Goal: Task Accomplishment & Management: Complete application form

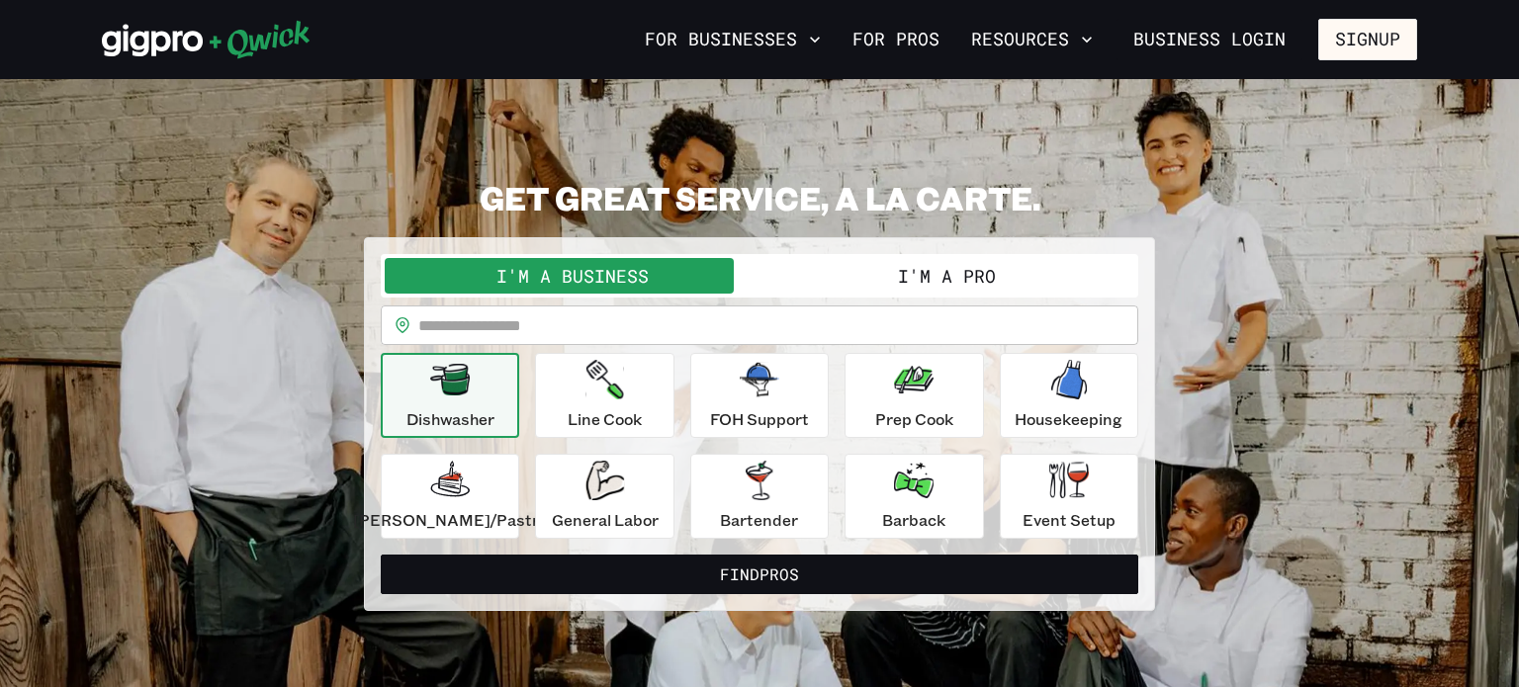
click at [914, 273] on button "I'm a Pro" at bounding box center [947, 276] width 375 height 36
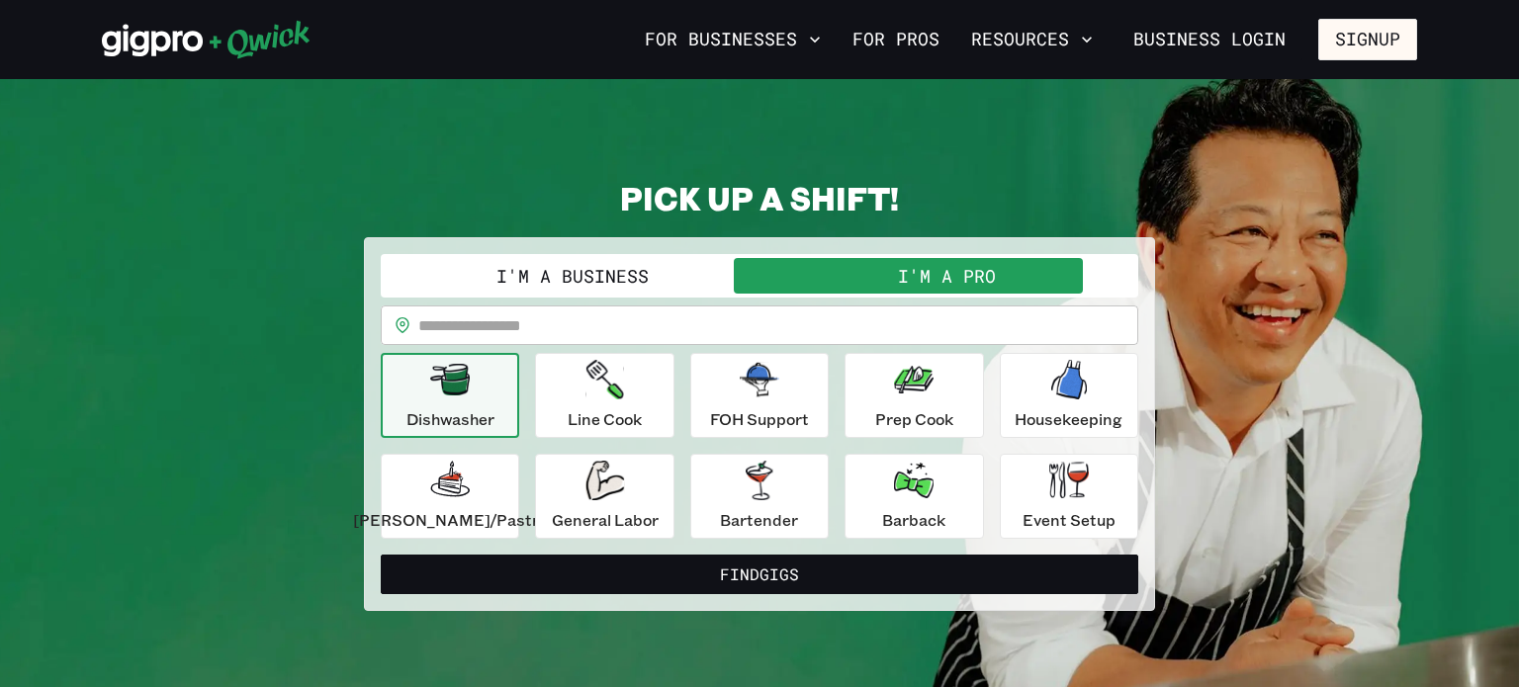
click at [914, 273] on button "I'm a Pro" at bounding box center [947, 276] width 375 height 36
click at [1040, 505] on div "Event Setup" at bounding box center [1069, 496] width 93 height 71
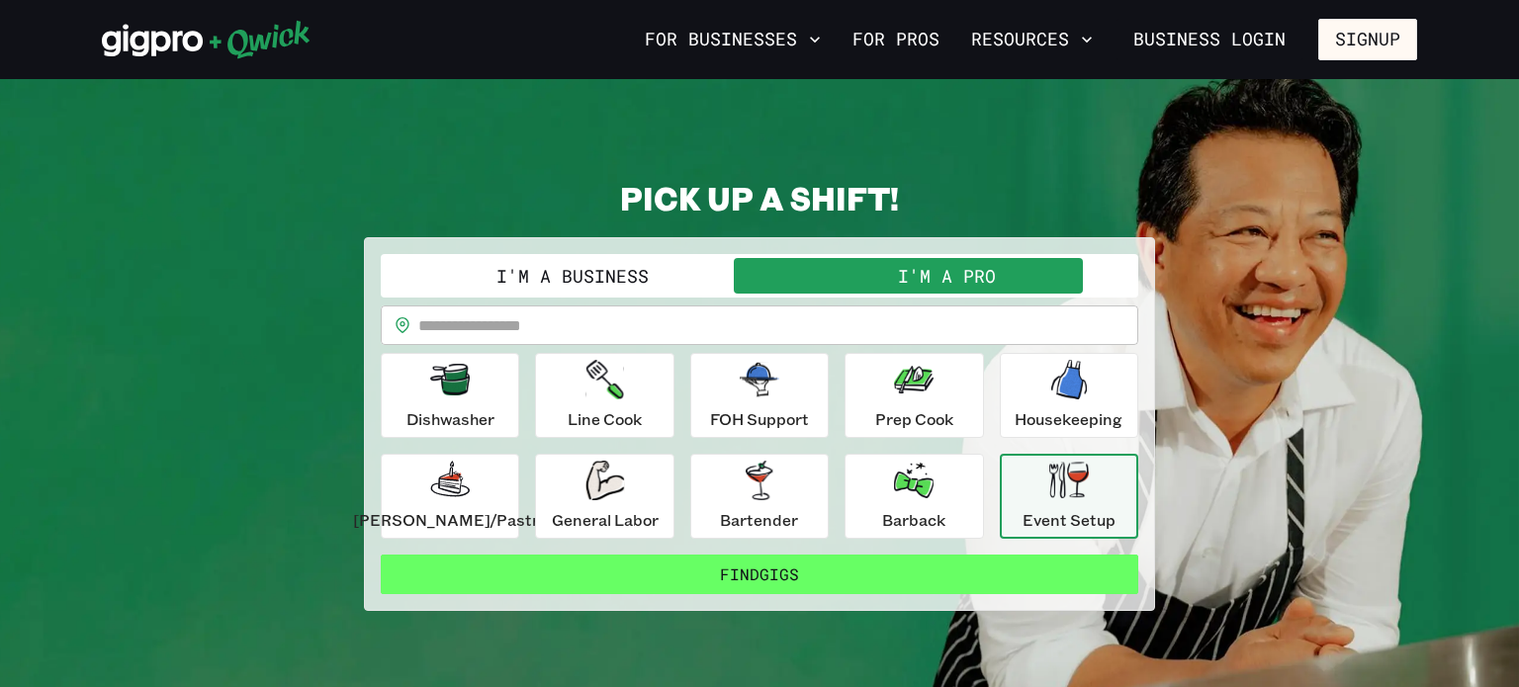
click at [767, 576] on button "Find Gigs" at bounding box center [760, 575] width 758 height 40
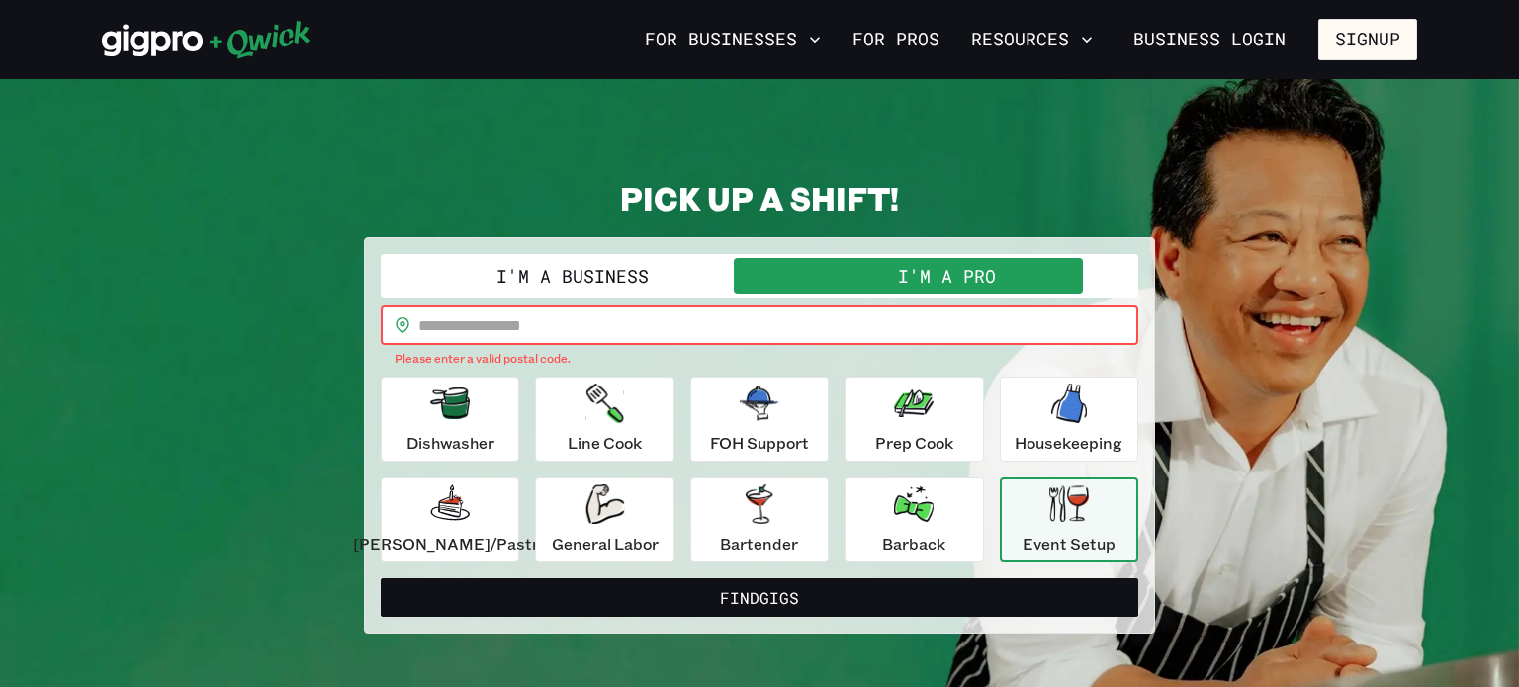
click at [569, 327] on input "text" at bounding box center [778, 326] width 720 height 40
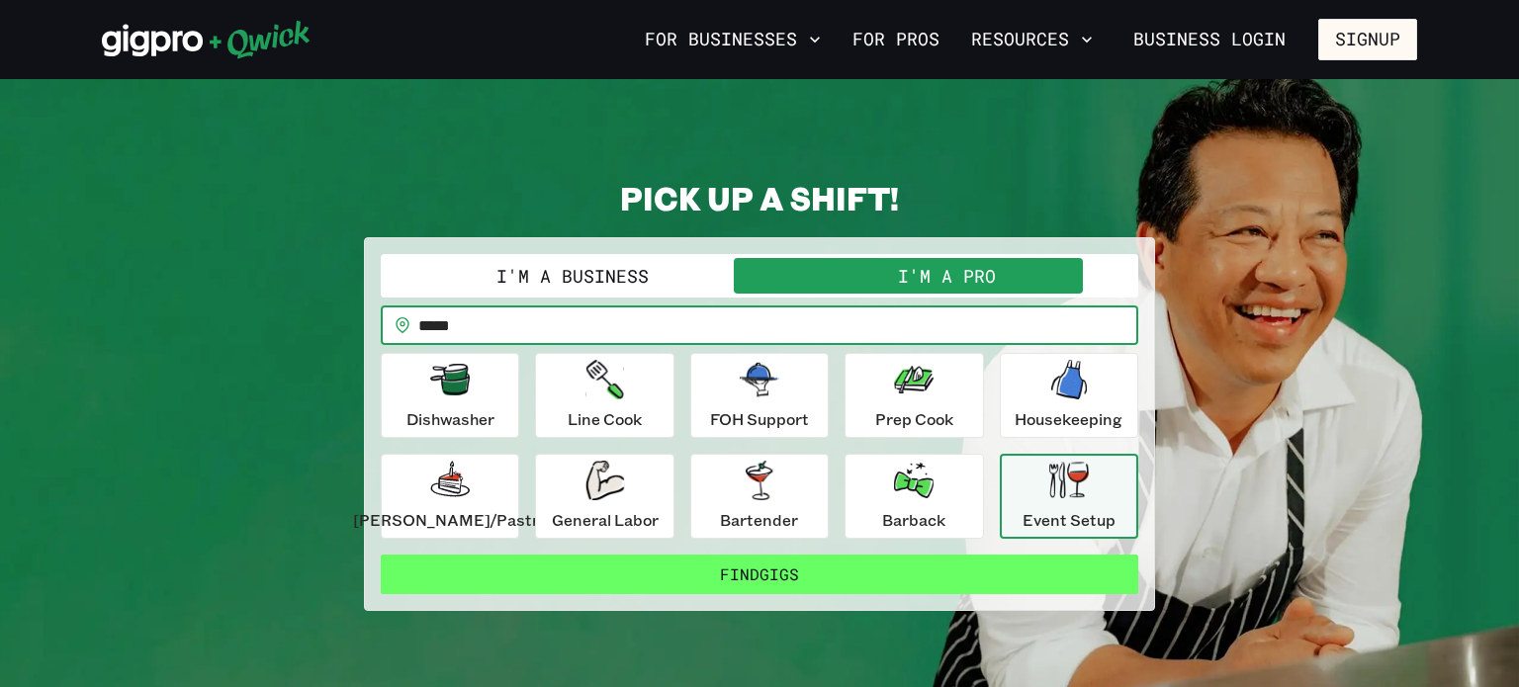
type input "*****"
click at [999, 582] on button "Find Gigs" at bounding box center [760, 575] width 758 height 40
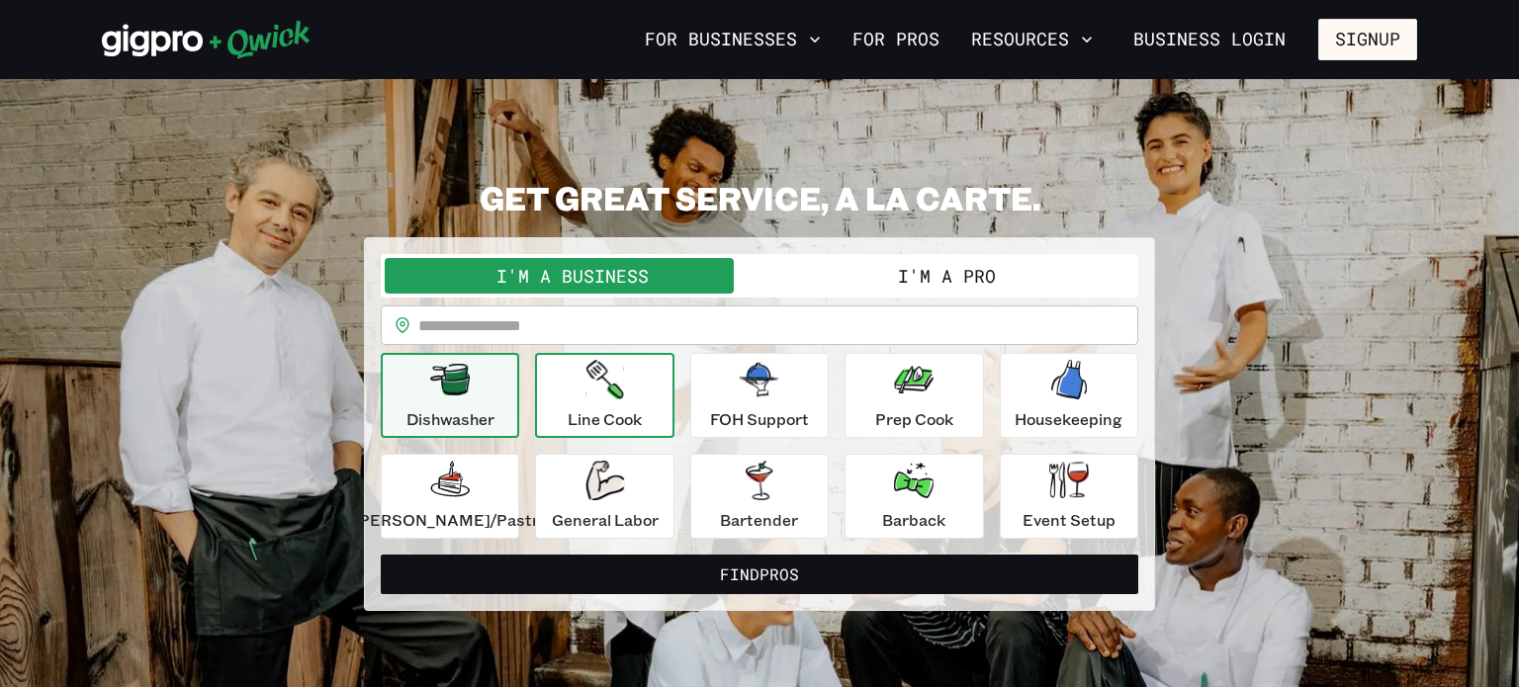
click at [641, 419] on p "Line Cook" at bounding box center [605, 419] width 74 height 24
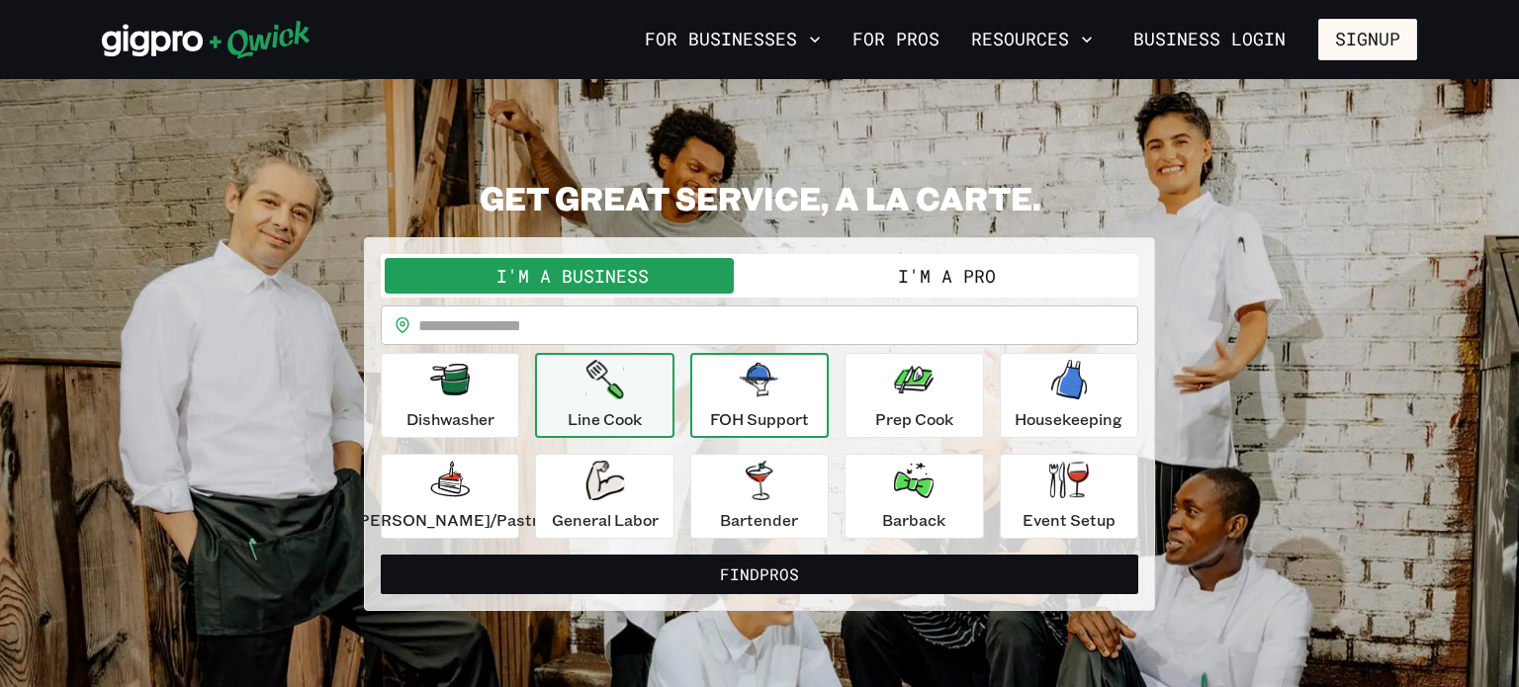
click at [733, 427] on p "FOH Support" at bounding box center [759, 419] width 99 height 24
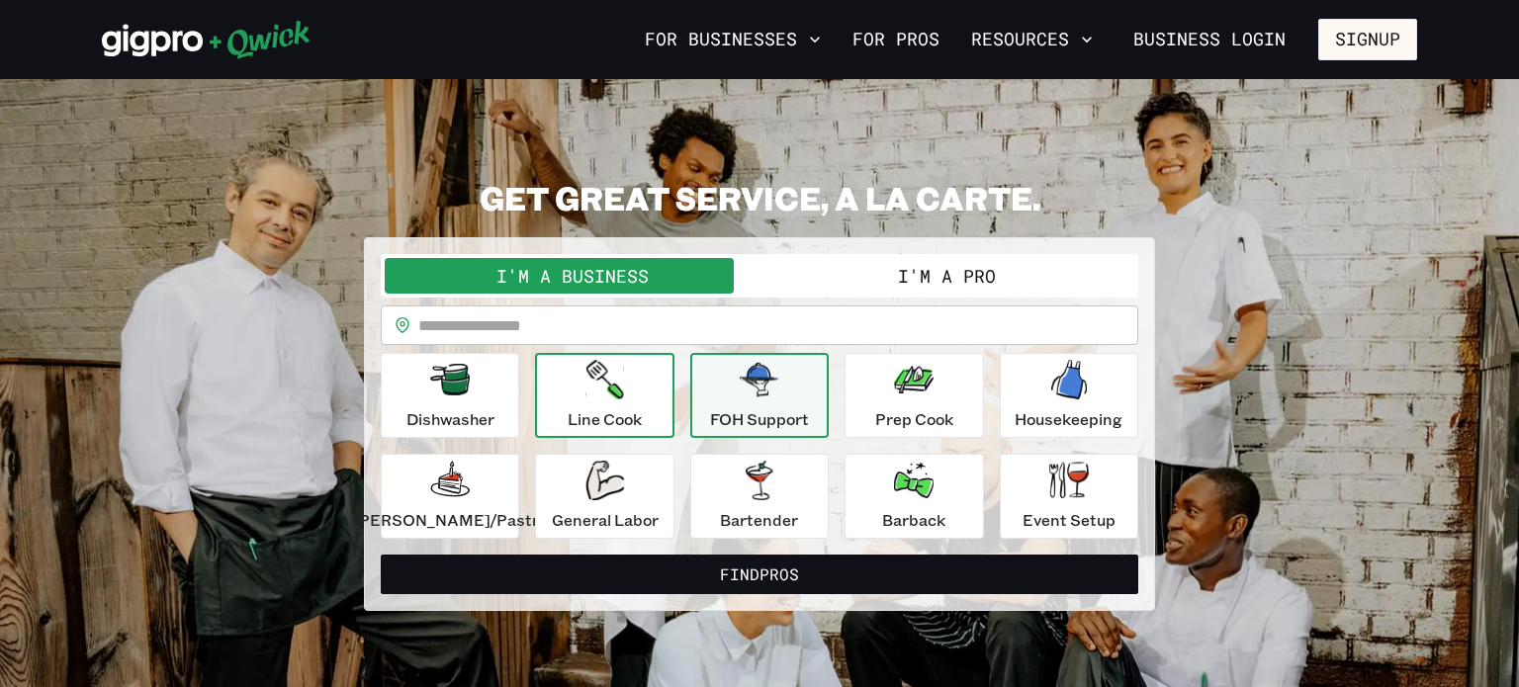
click at [654, 411] on button "Line Cook" at bounding box center [604, 395] width 138 height 85
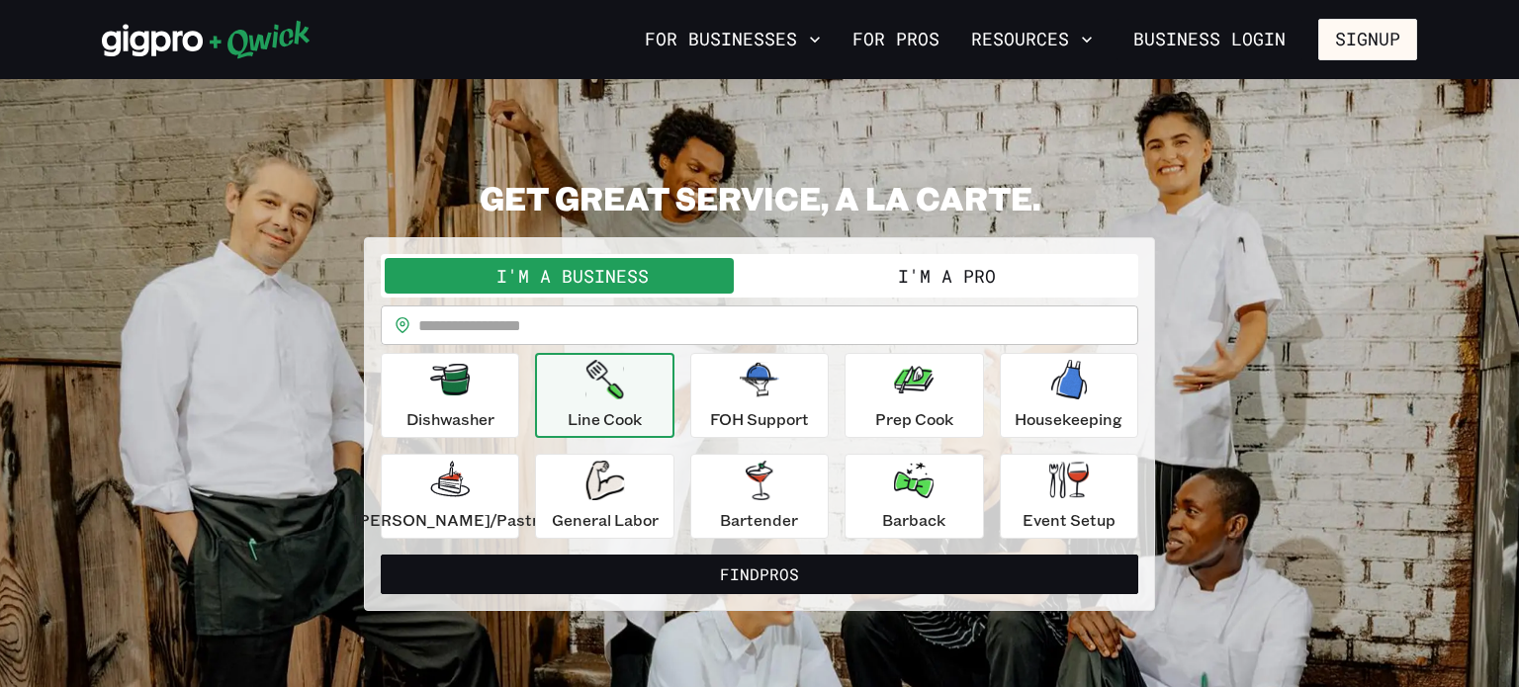
click at [958, 280] on button "I'm a Pro" at bounding box center [947, 276] width 375 height 36
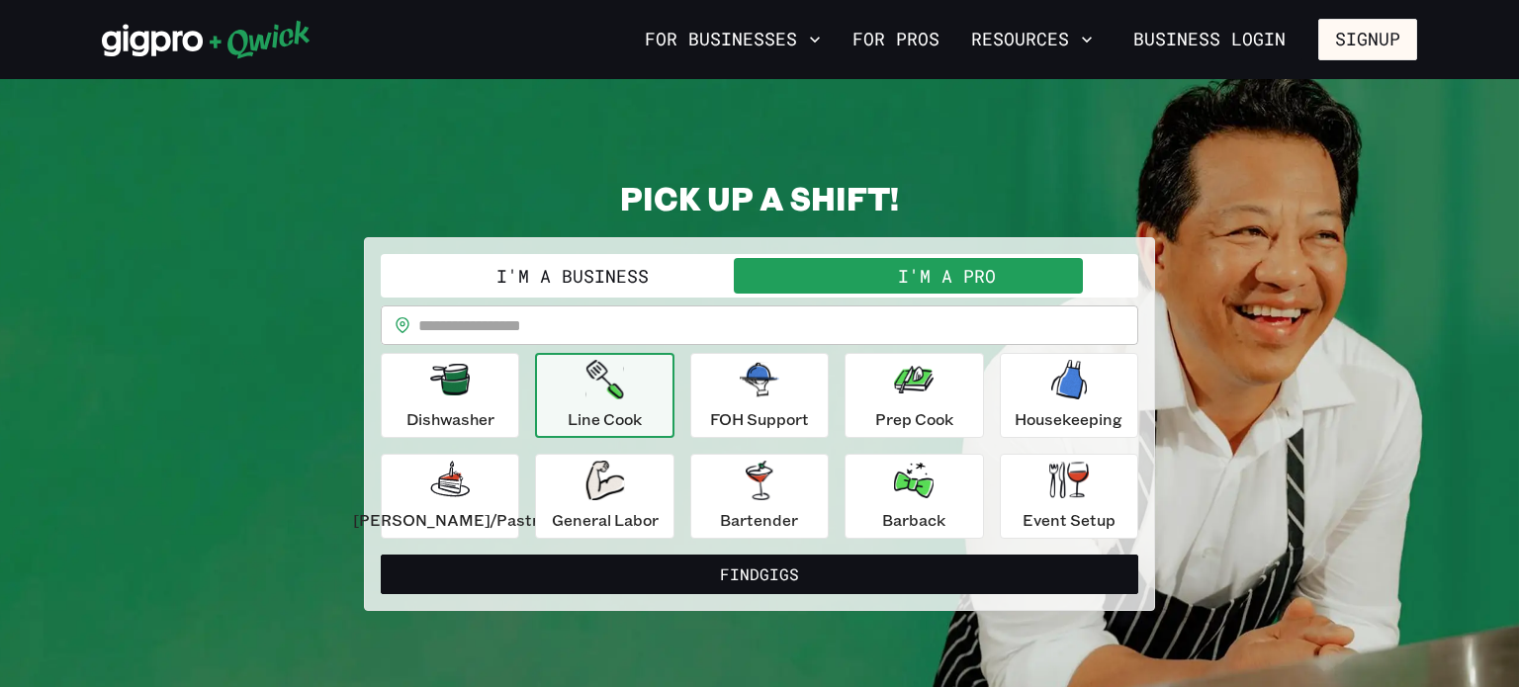
click at [865, 316] on input "text" at bounding box center [778, 326] width 720 height 40
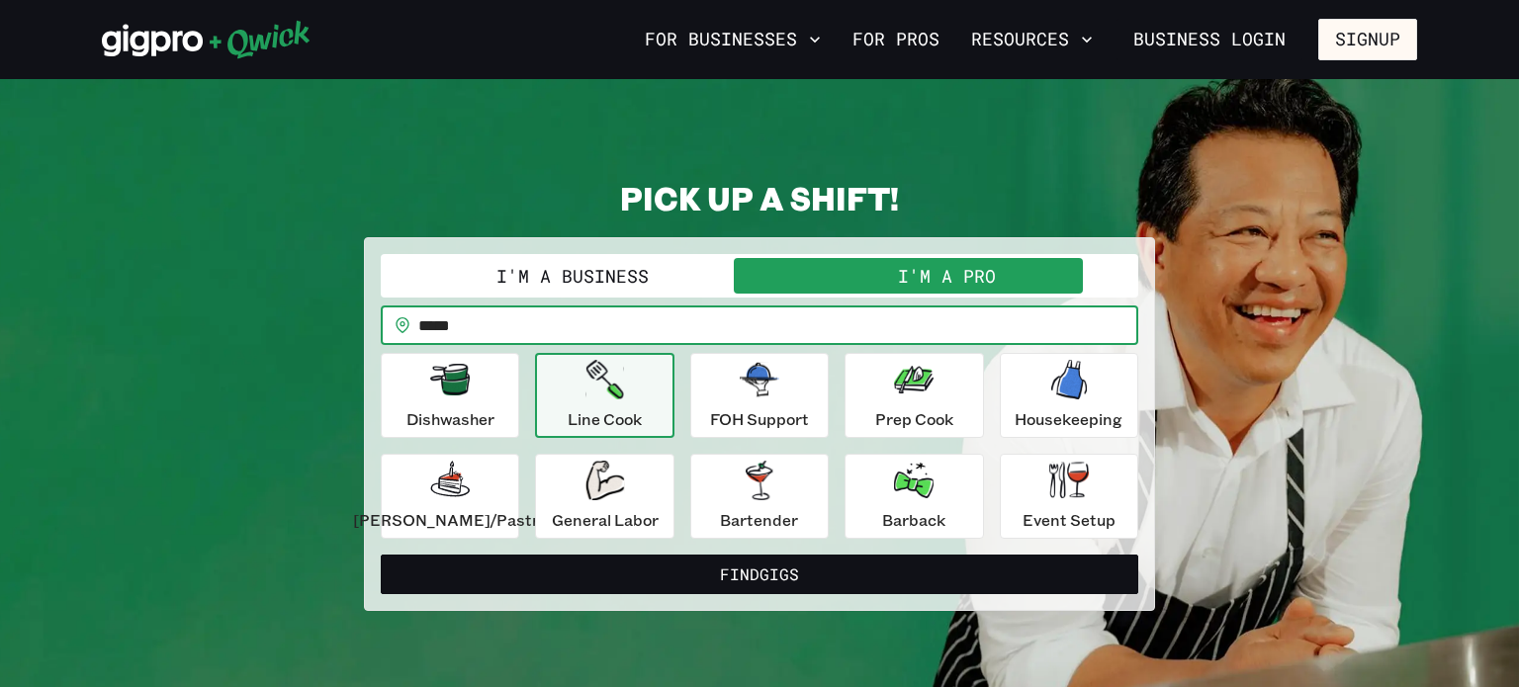
type input "*****"
click at [381, 555] on button "Find Gigs" at bounding box center [760, 575] width 758 height 40
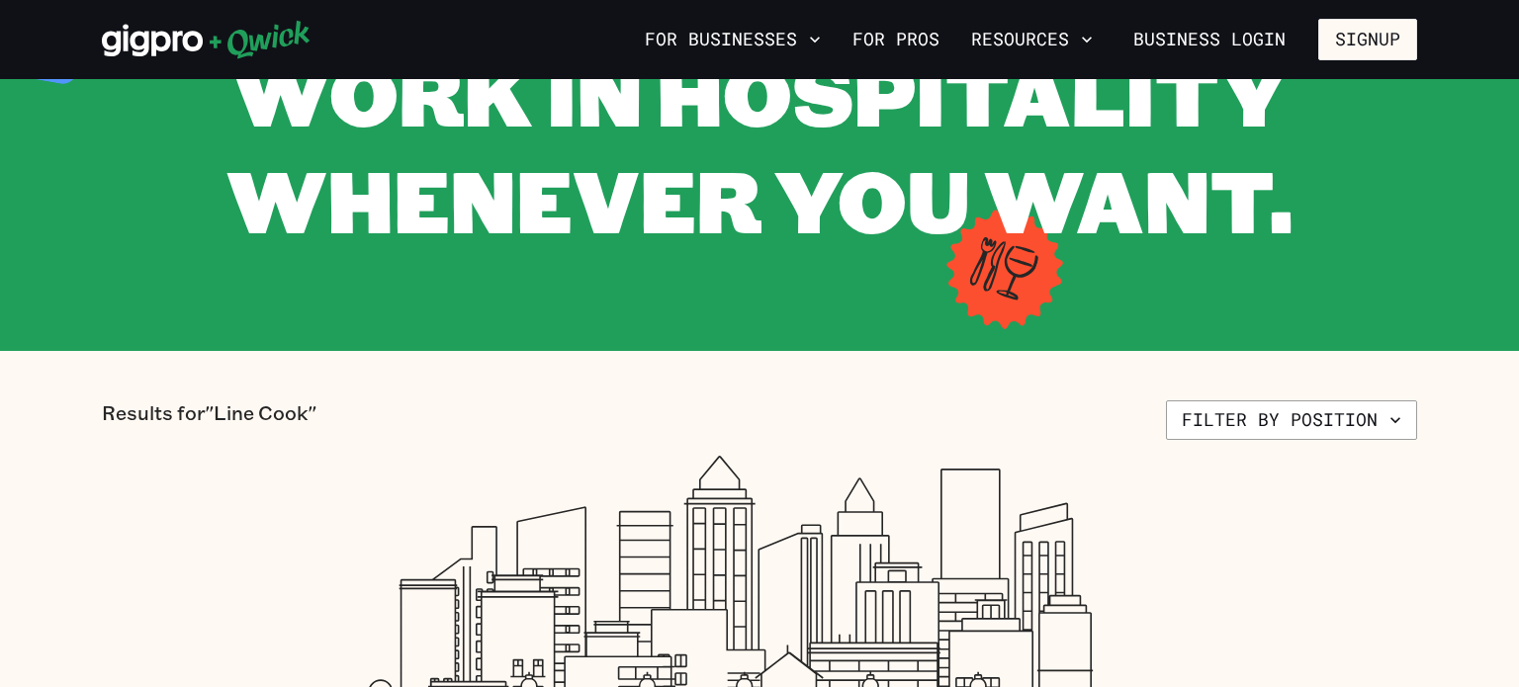
scroll to position [174, 0]
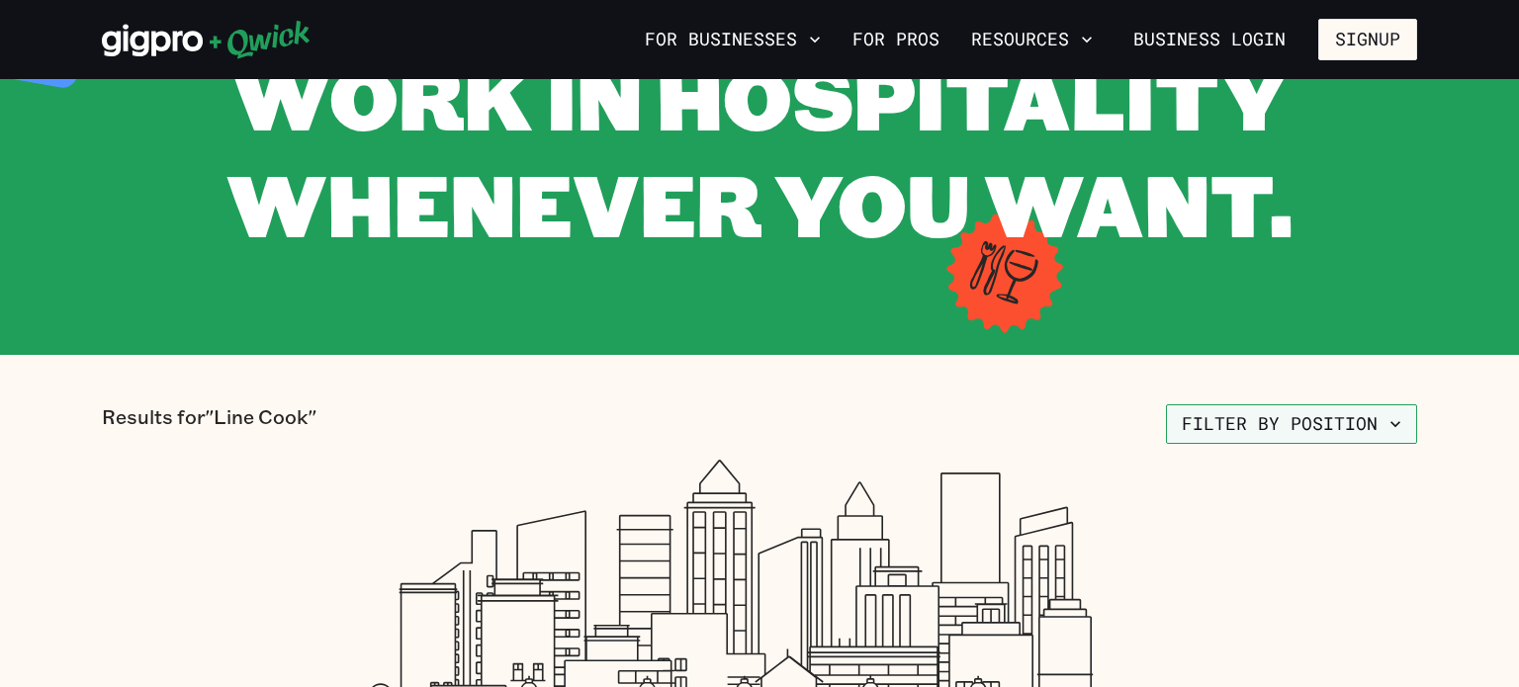
click at [1339, 415] on button "Filter by position" at bounding box center [1291, 424] width 251 height 40
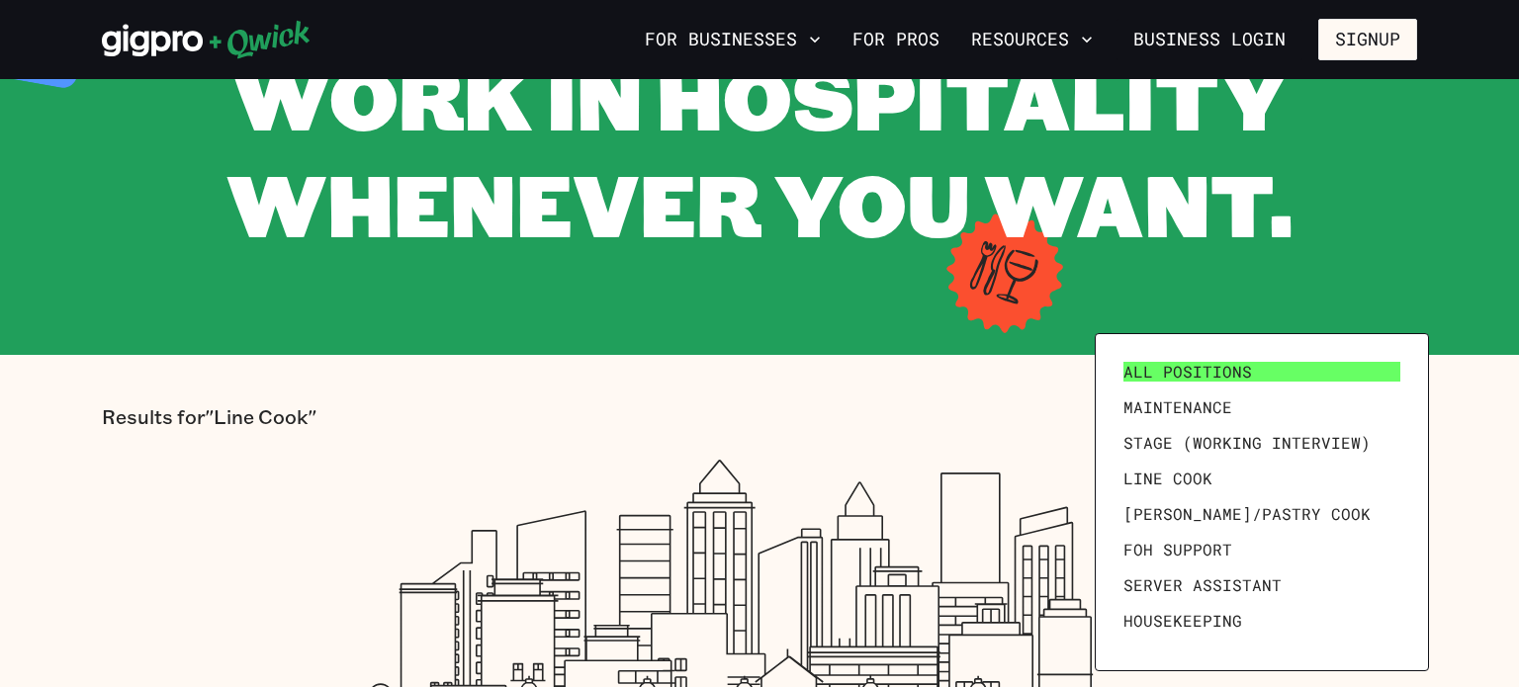
click at [1216, 369] on span "All Positions" at bounding box center [1187, 372] width 129 height 20
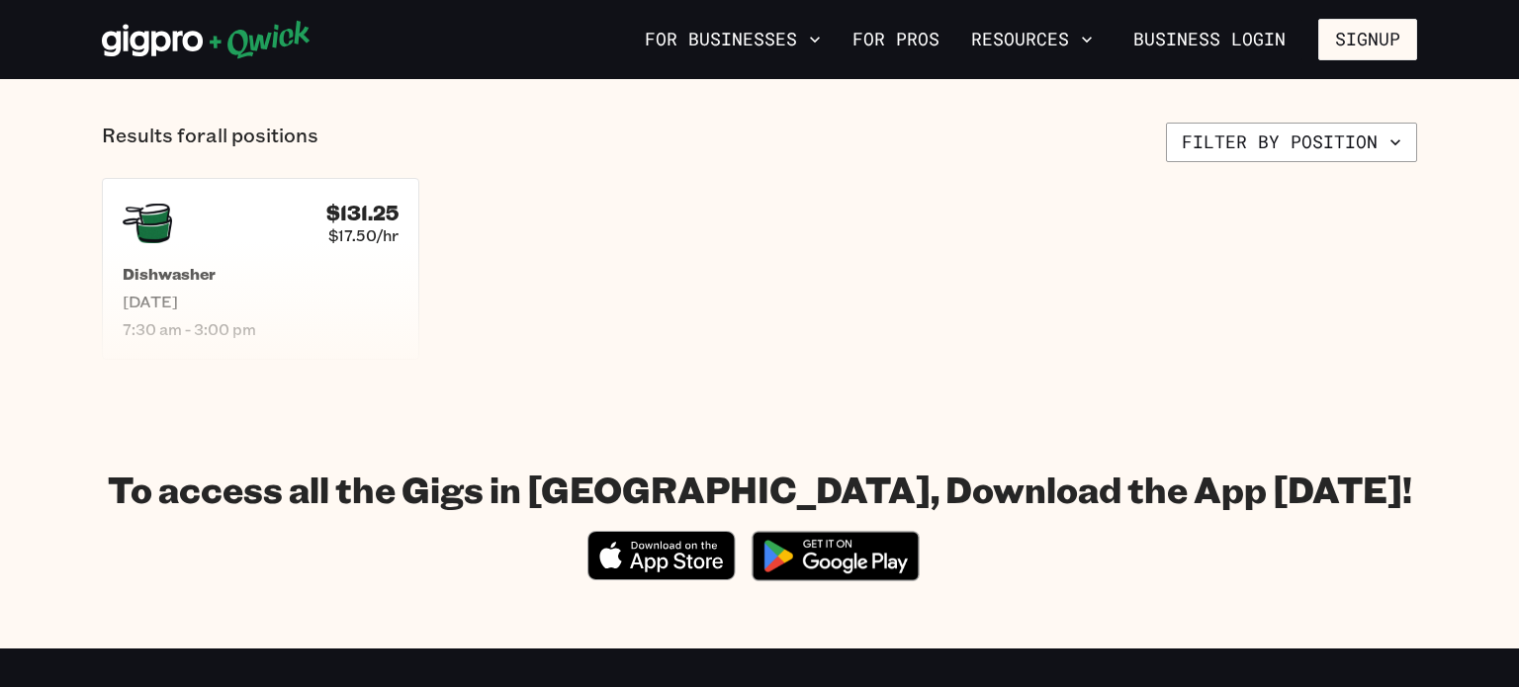
scroll to position [789, 0]
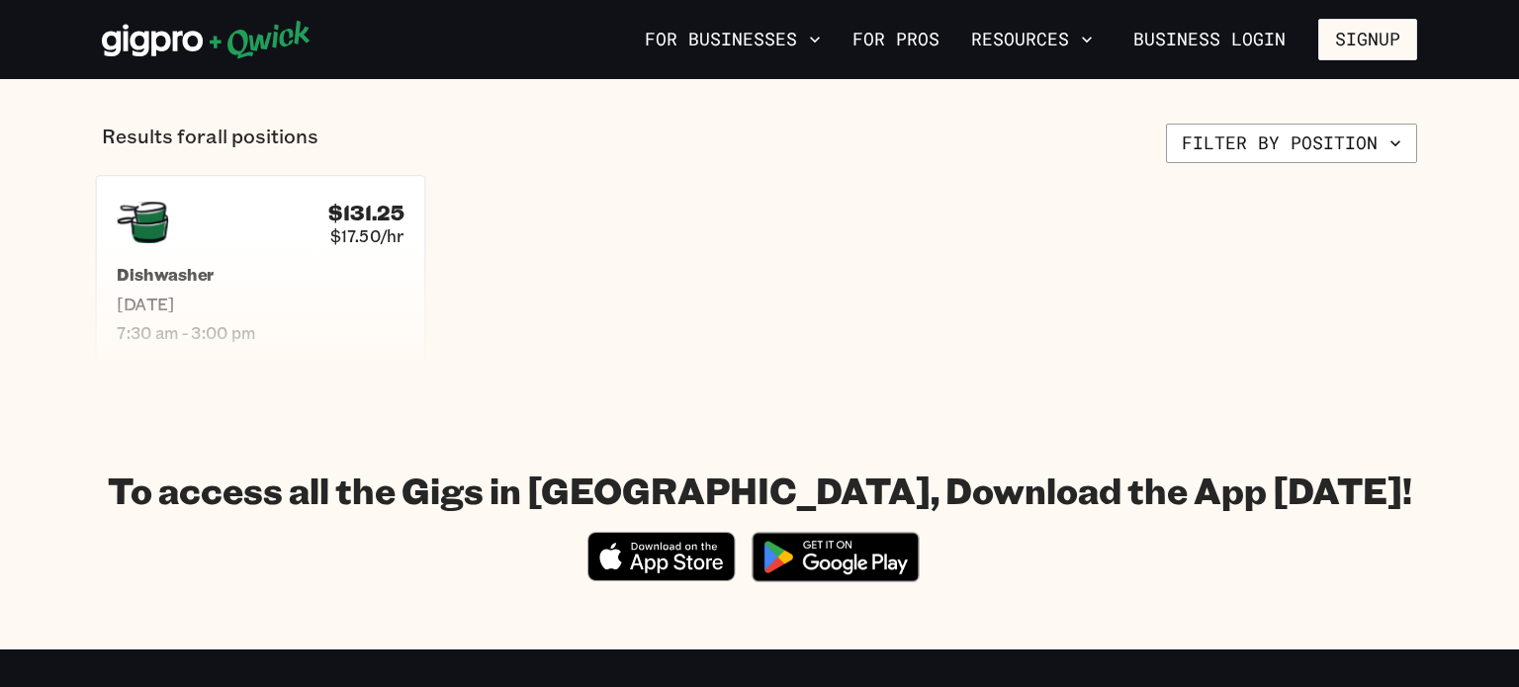
click at [178, 297] on span "[DATE]" at bounding box center [260, 304] width 287 height 21
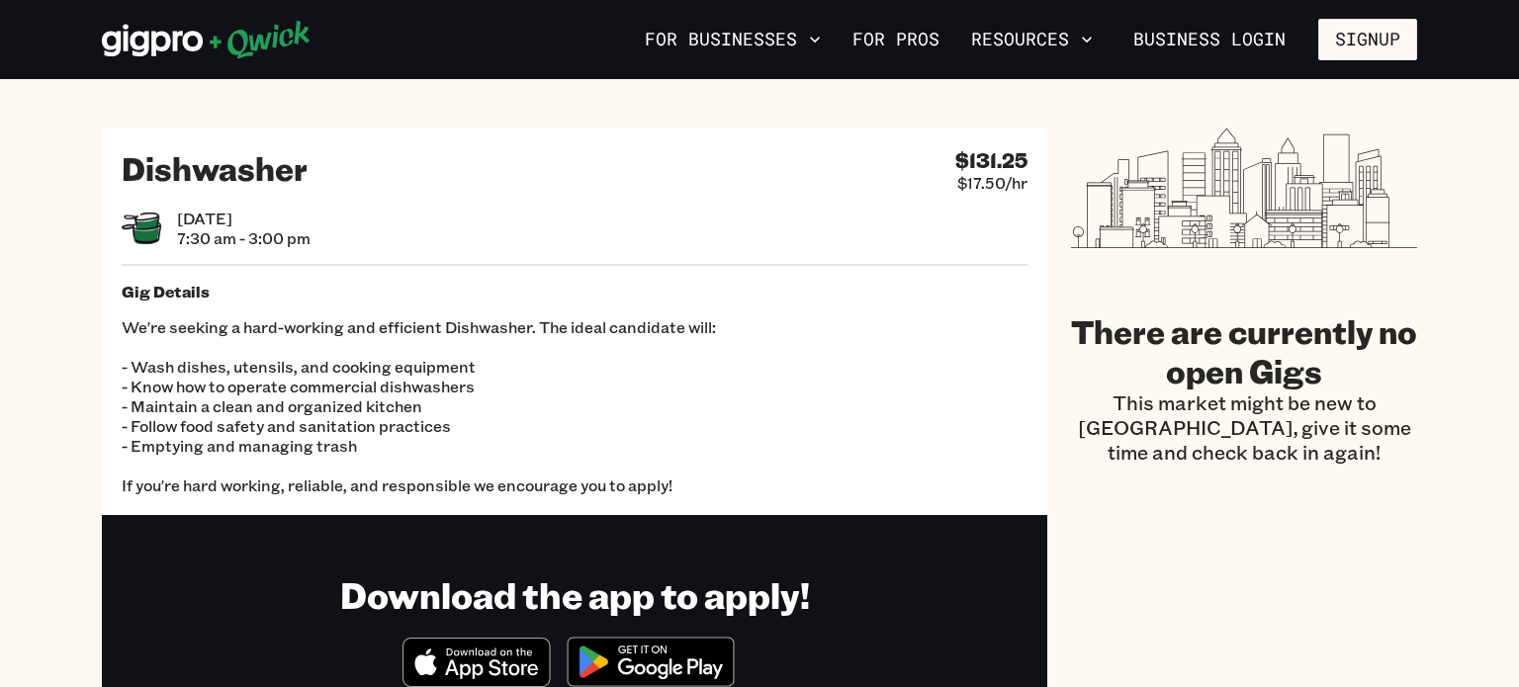
click at [798, 308] on div "Gig Details We're seeking a hard-working and efficient Dishwasher. The ideal ca…" at bounding box center [575, 389] width 906 height 214
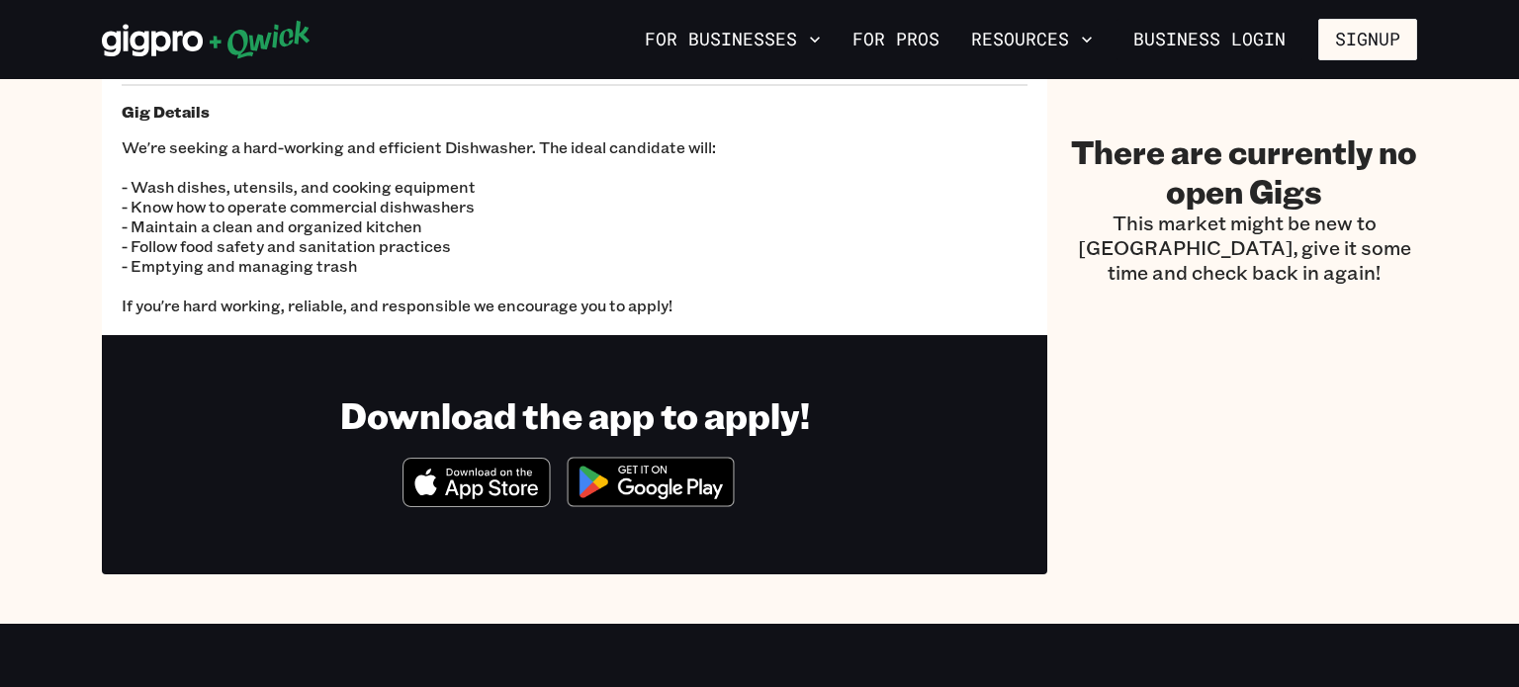
scroll to position [182, 0]
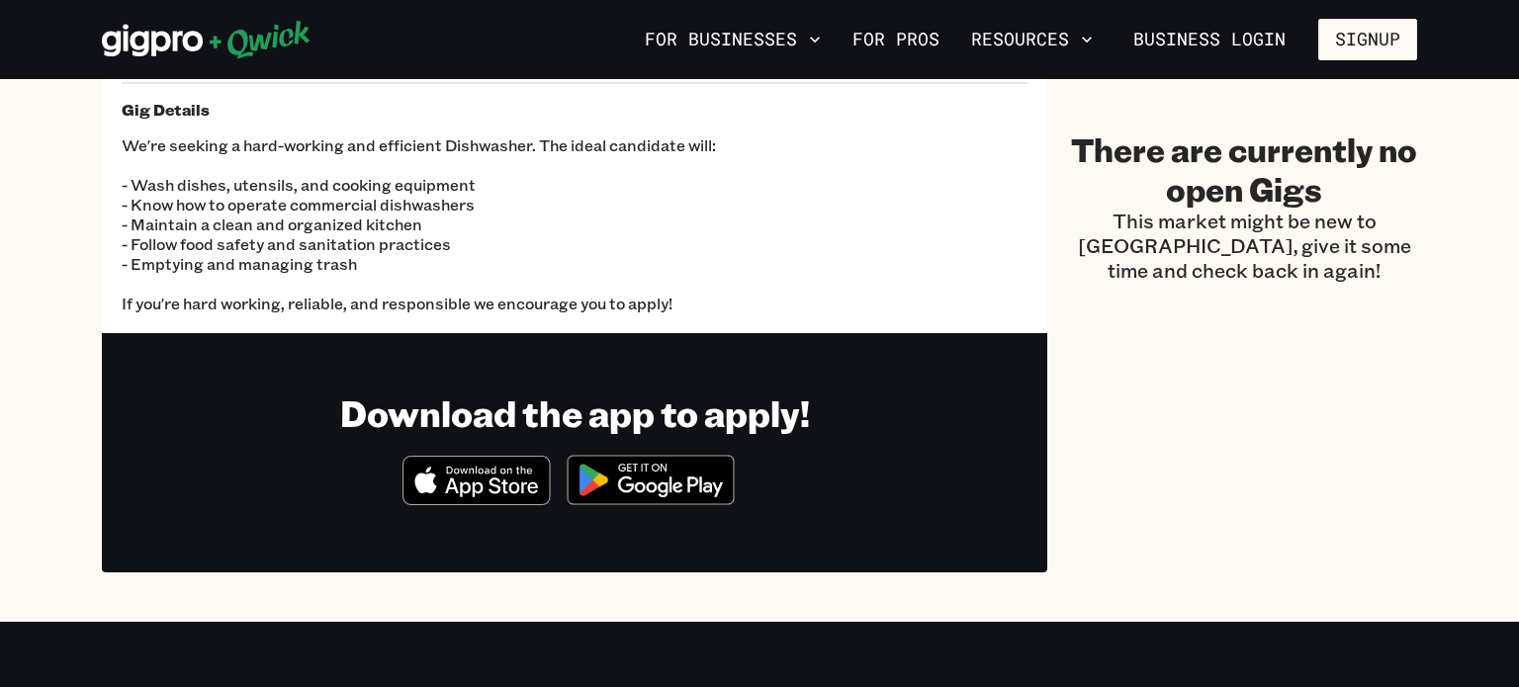
click at [640, 486] on img at bounding box center [651, 480] width 192 height 74
click at [512, 487] on icon "Download on the App Store" at bounding box center [475, 480] width 145 height 47
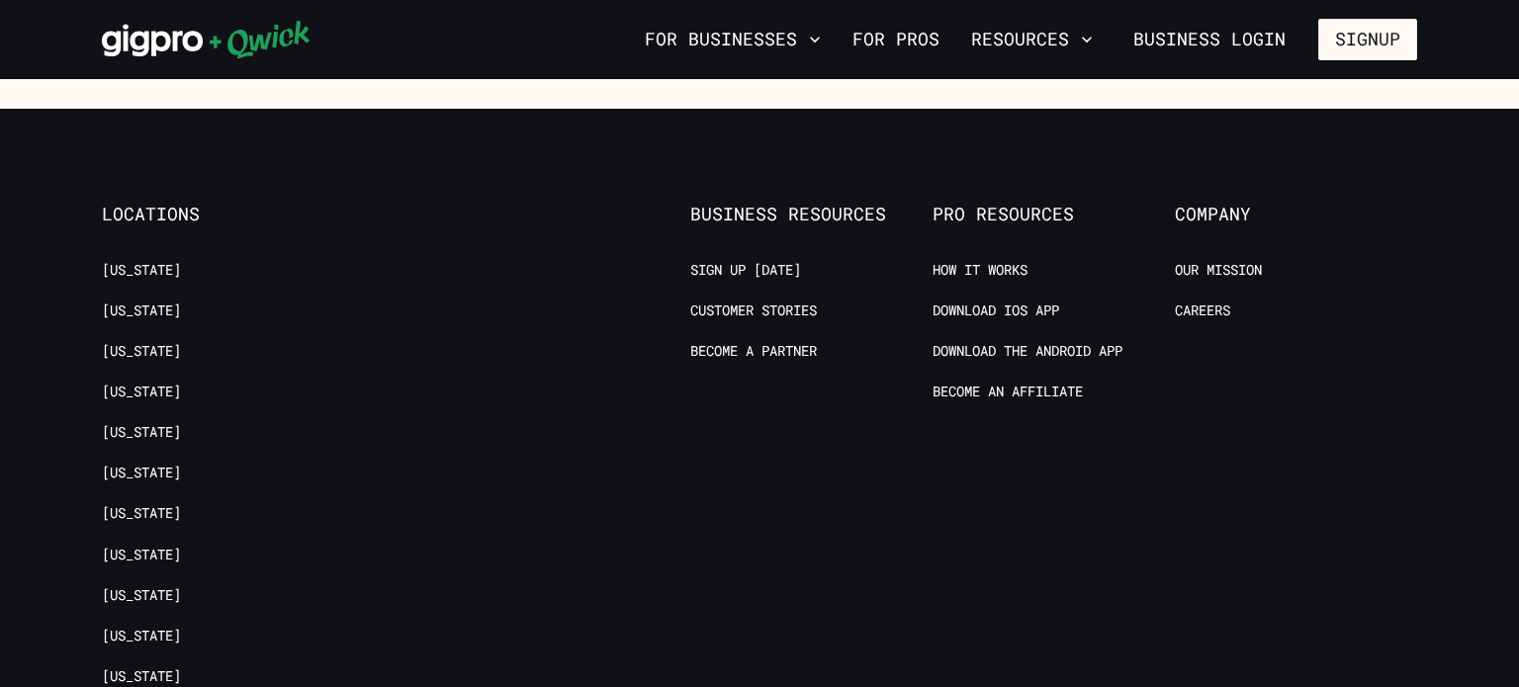
scroll to position [0, 0]
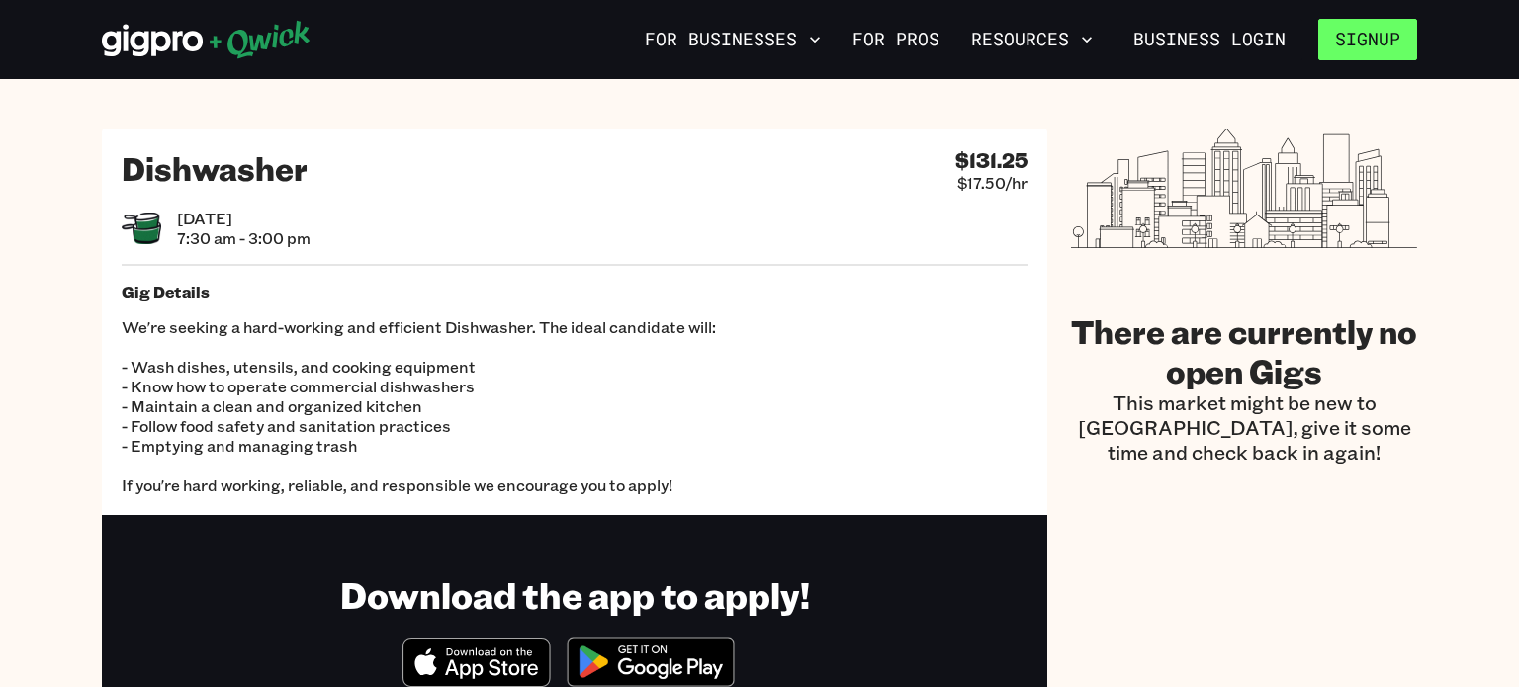
click at [1388, 39] on button "Signup" at bounding box center [1367, 40] width 99 height 42
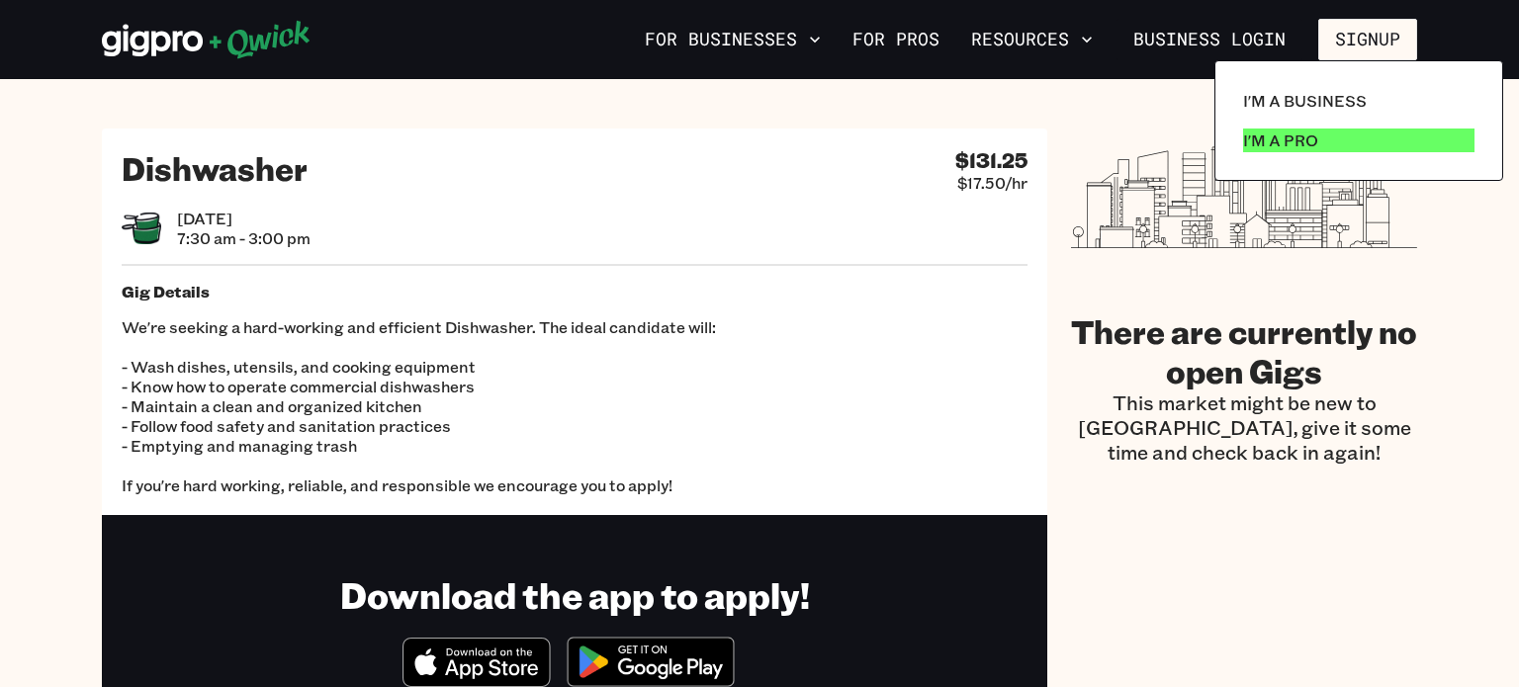
click at [1302, 135] on p "I'm a Pro" at bounding box center [1280, 141] width 75 height 24
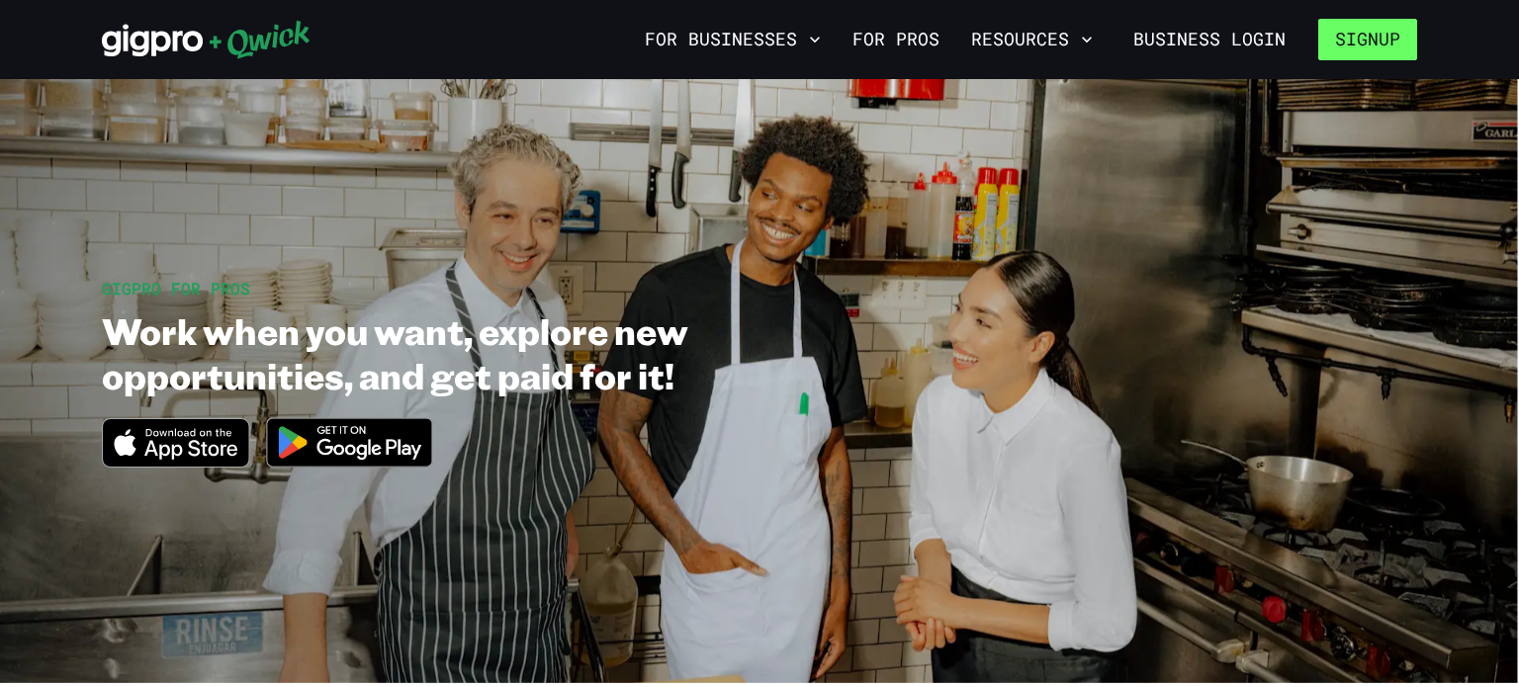
click at [1380, 39] on button "Signup" at bounding box center [1367, 40] width 99 height 42
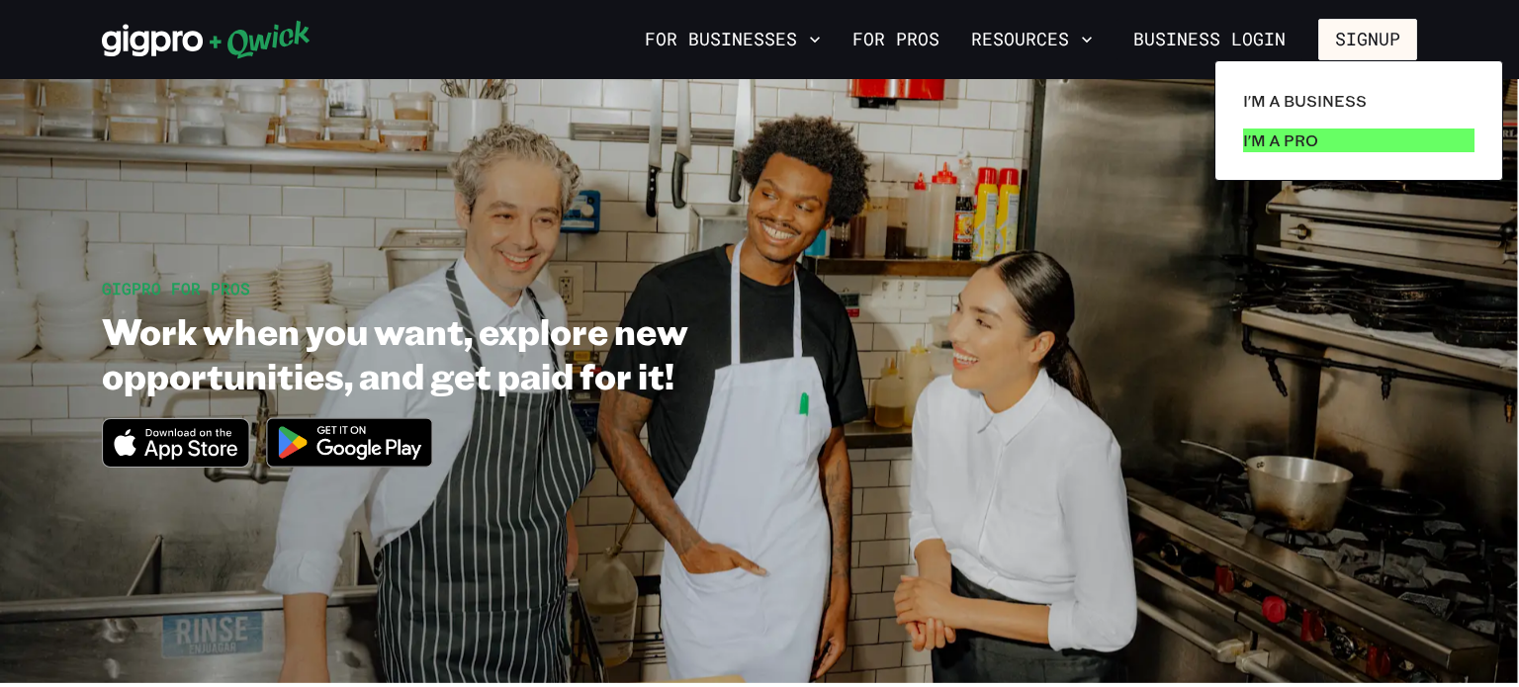
click at [1308, 133] on p "I'm a Pro" at bounding box center [1280, 141] width 75 height 24
click at [1287, 139] on p "I'm a Pro" at bounding box center [1280, 141] width 75 height 24
click at [349, 461] on div at bounding box center [759, 343] width 1519 height 687
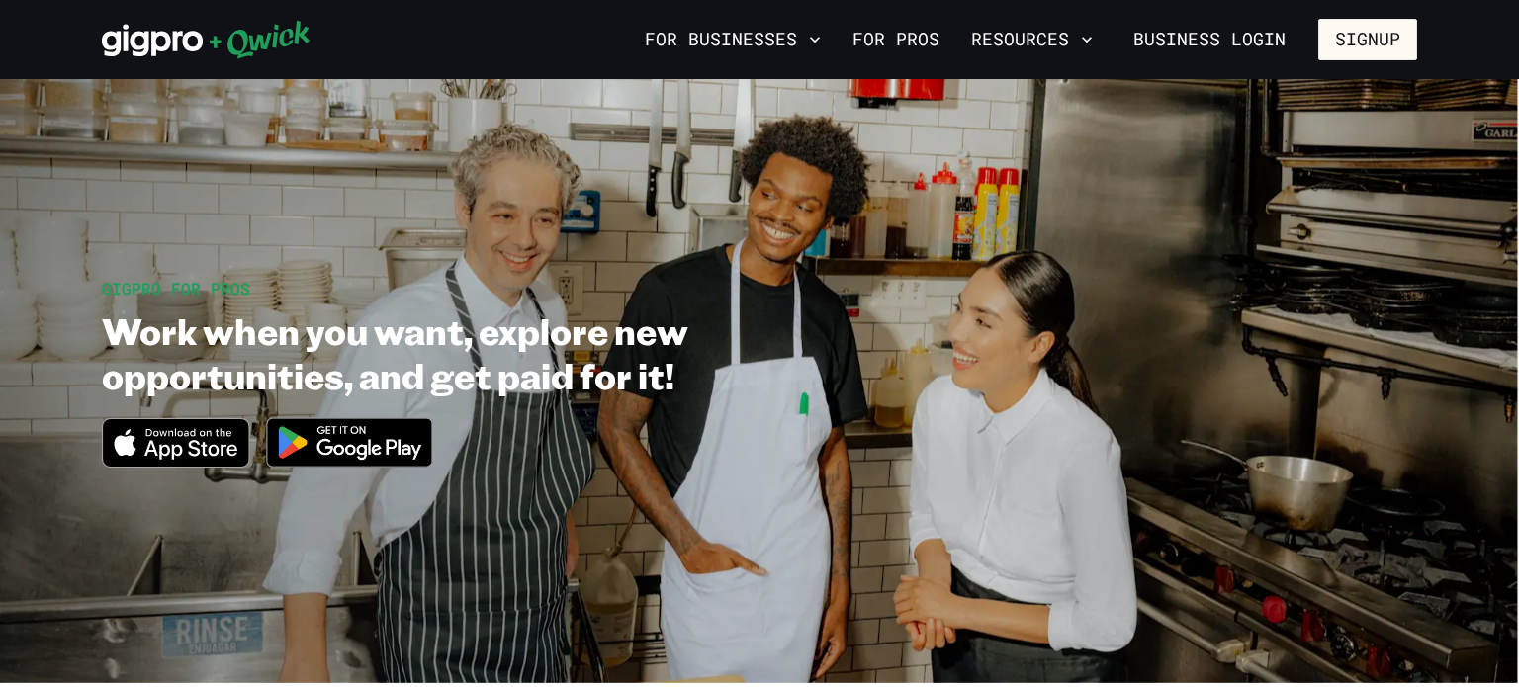
click at [363, 448] on img at bounding box center [350, 442] width 192 height 74
